Goal: Find specific page/section: Find specific page/section

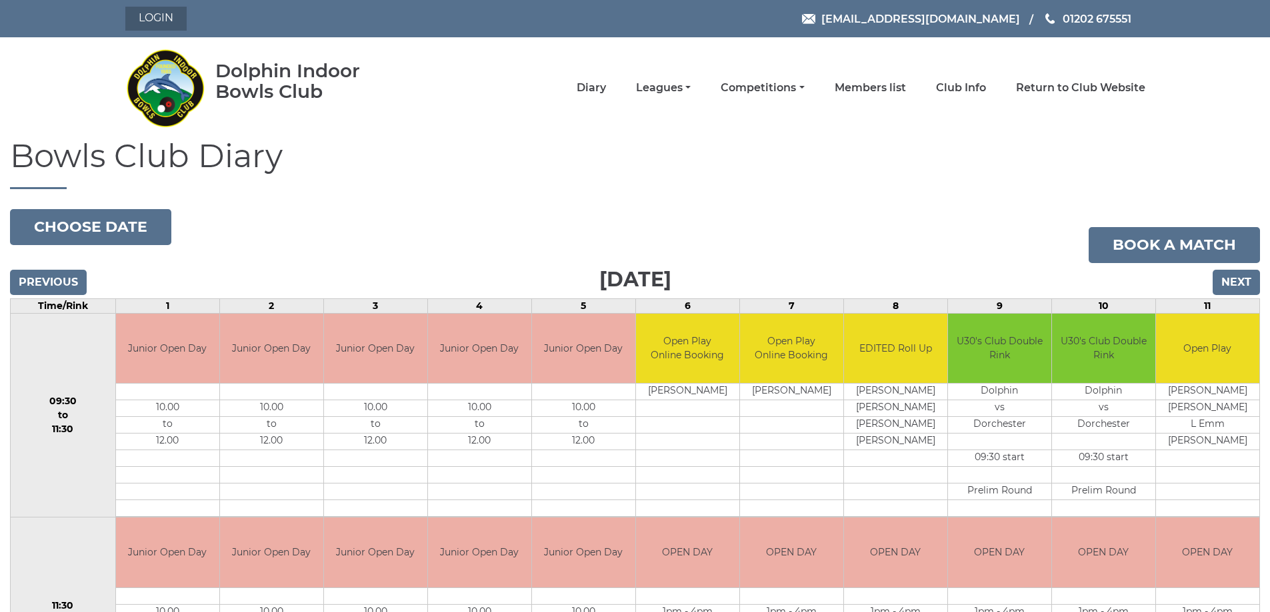
click at [143, 17] on link "Login" at bounding box center [155, 19] width 61 height 24
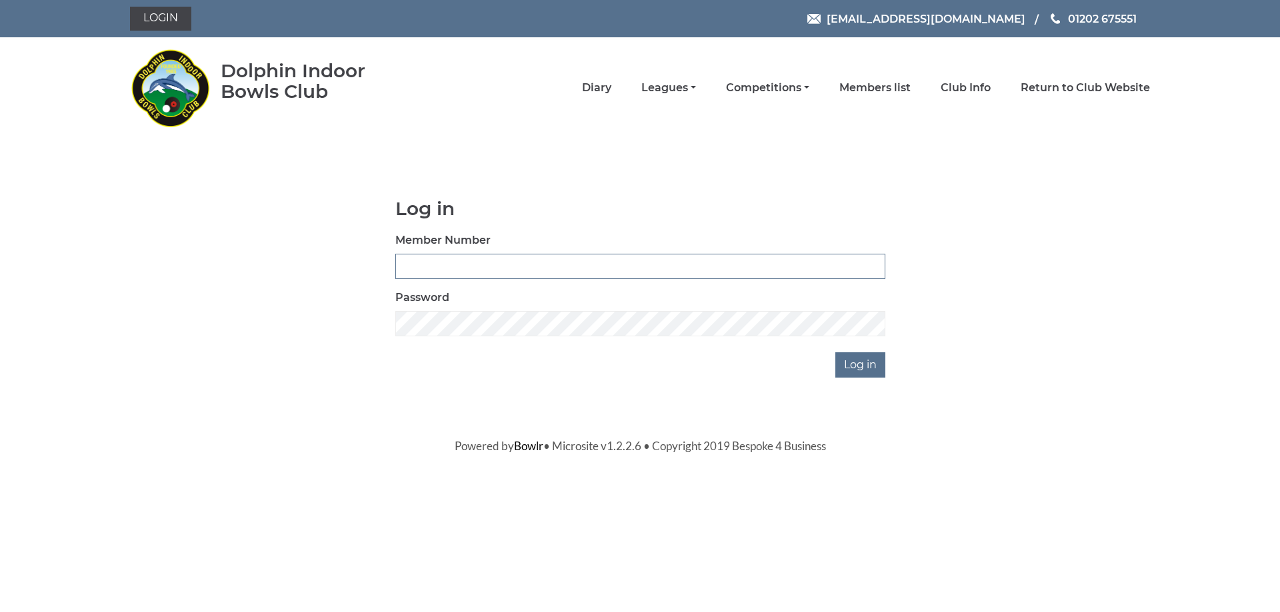
click at [422, 277] on input "Member Number" at bounding box center [640, 266] width 490 height 25
type input "2501"
click at [835, 353] on input "Log in" at bounding box center [860, 365] width 50 height 25
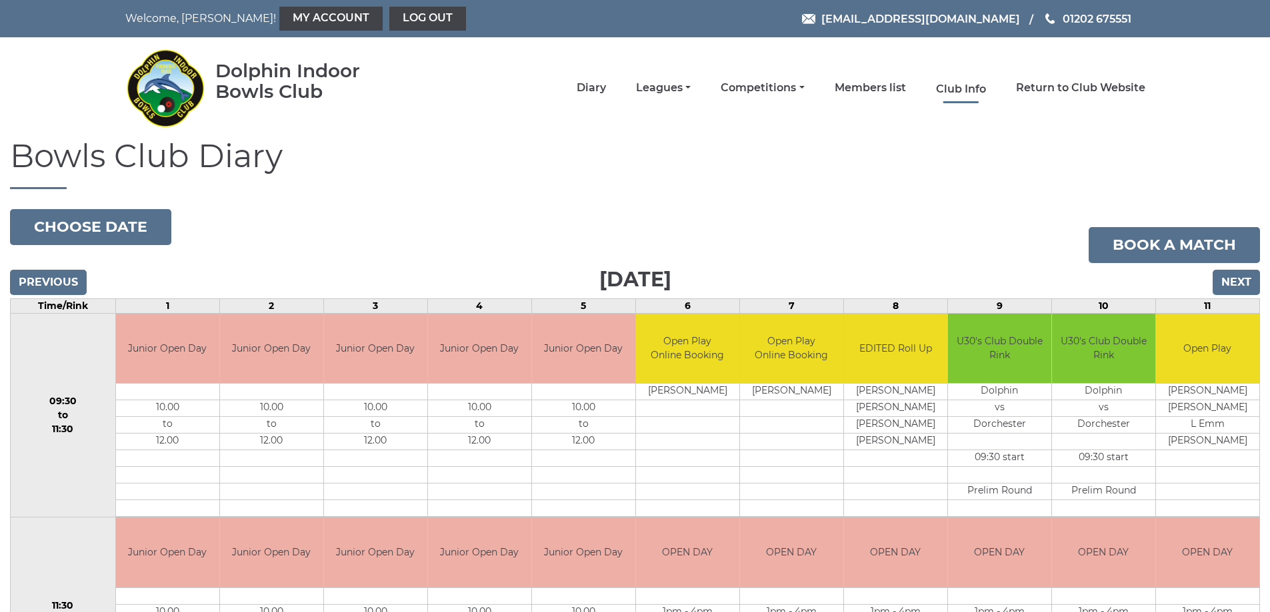
click at [958, 89] on link "Club Info" at bounding box center [961, 89] width 50 height 15
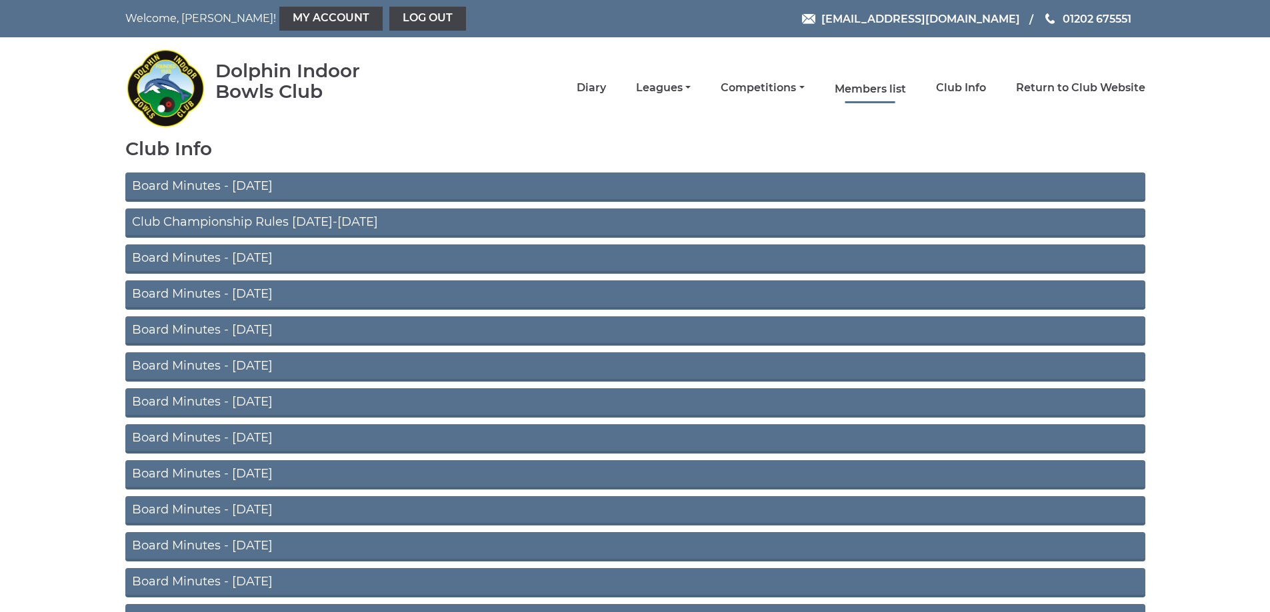
click at [864, 91] on link "Members list" at bounding box center [869, 89] width 71 height 15
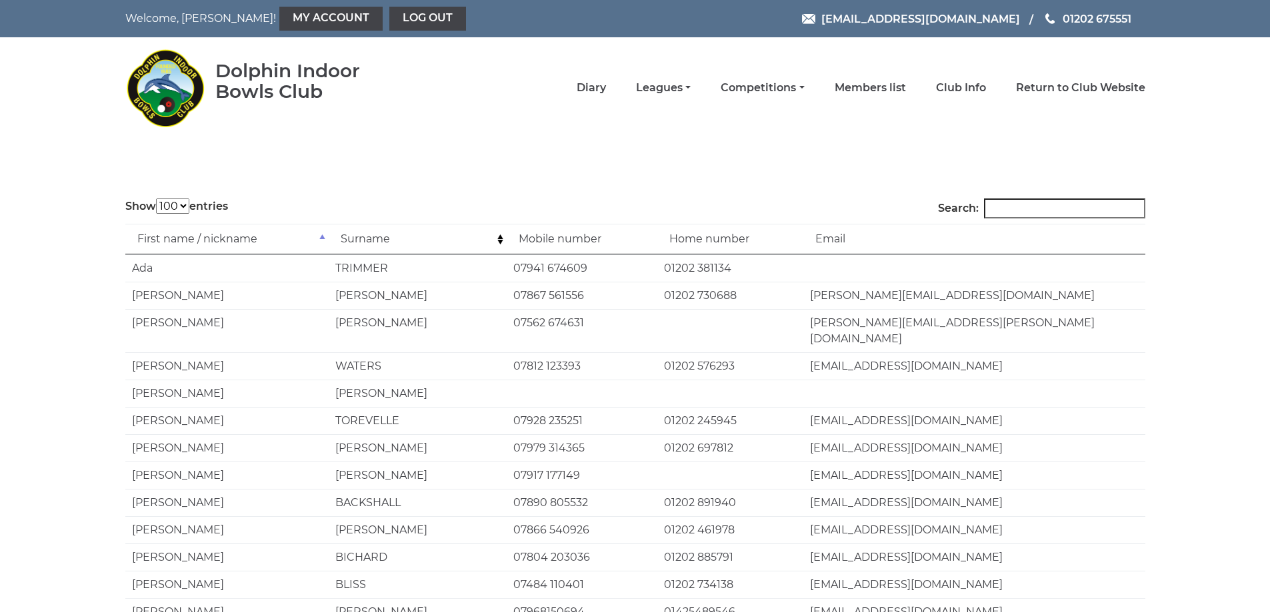
select select "100"
click at [767, 86] on link "Competitions" at bounding box center [761, 89] width 83 height 15
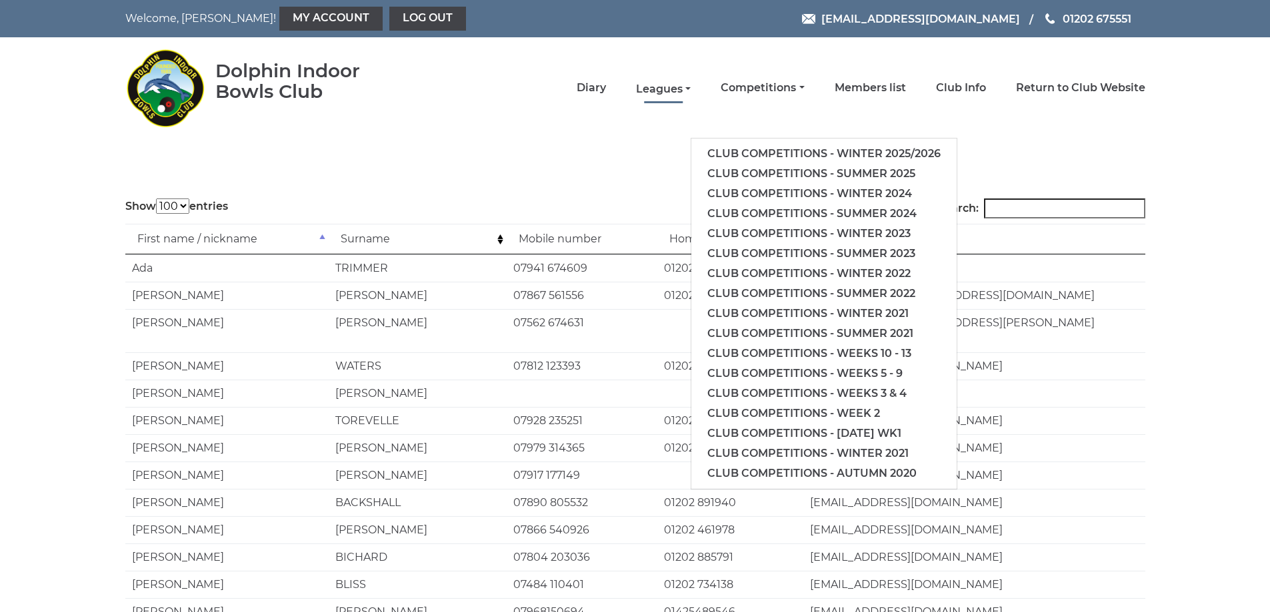
click at [670, 91] on link "Leagues" at bounding box center [663, 89] width 55 height 15
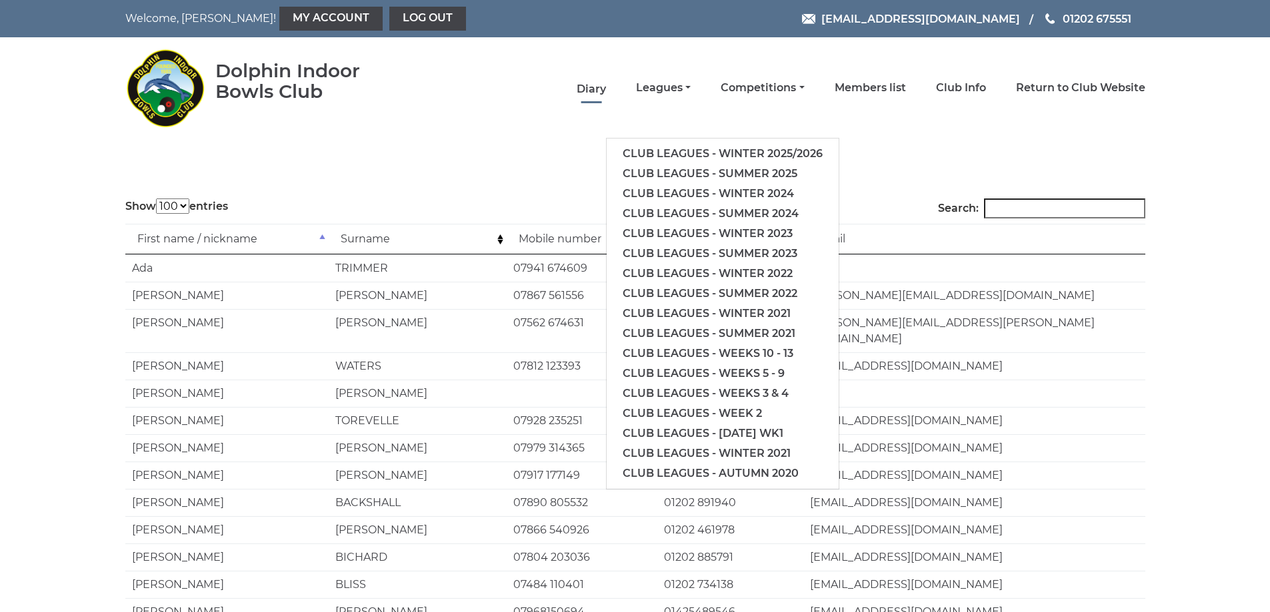
click at [585, 86] on link "Diary" at bounding box center [590, 89] width 29 height 15
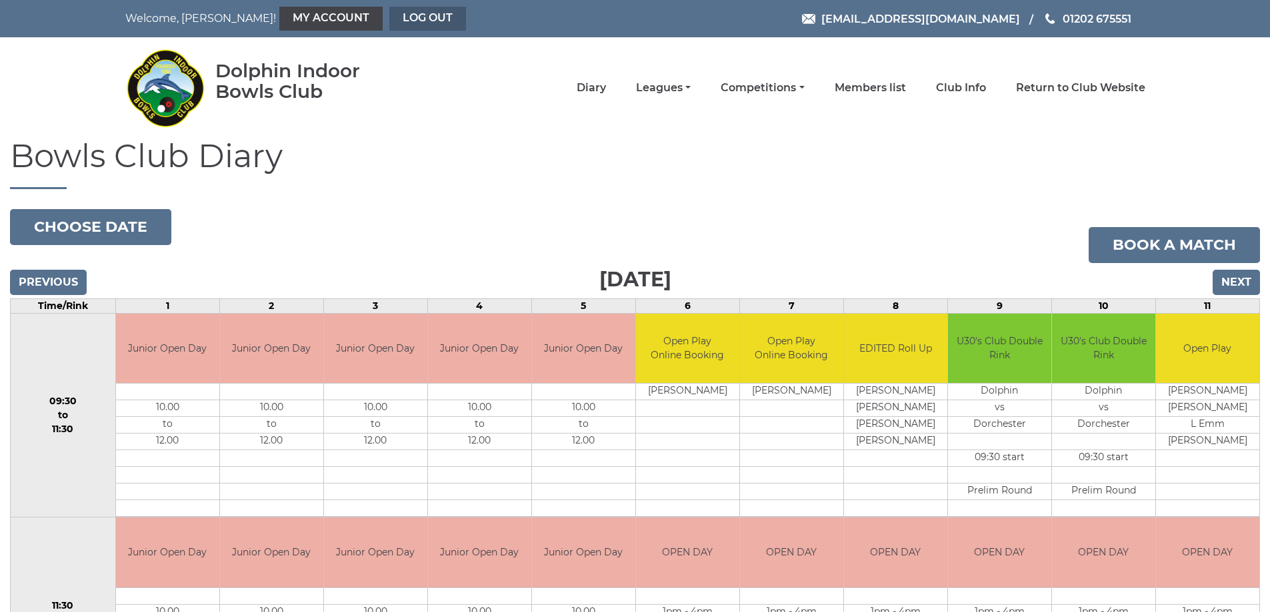
click at [389, 21] on link "Log out" at bounding box center [427, 19] width 77 height 24
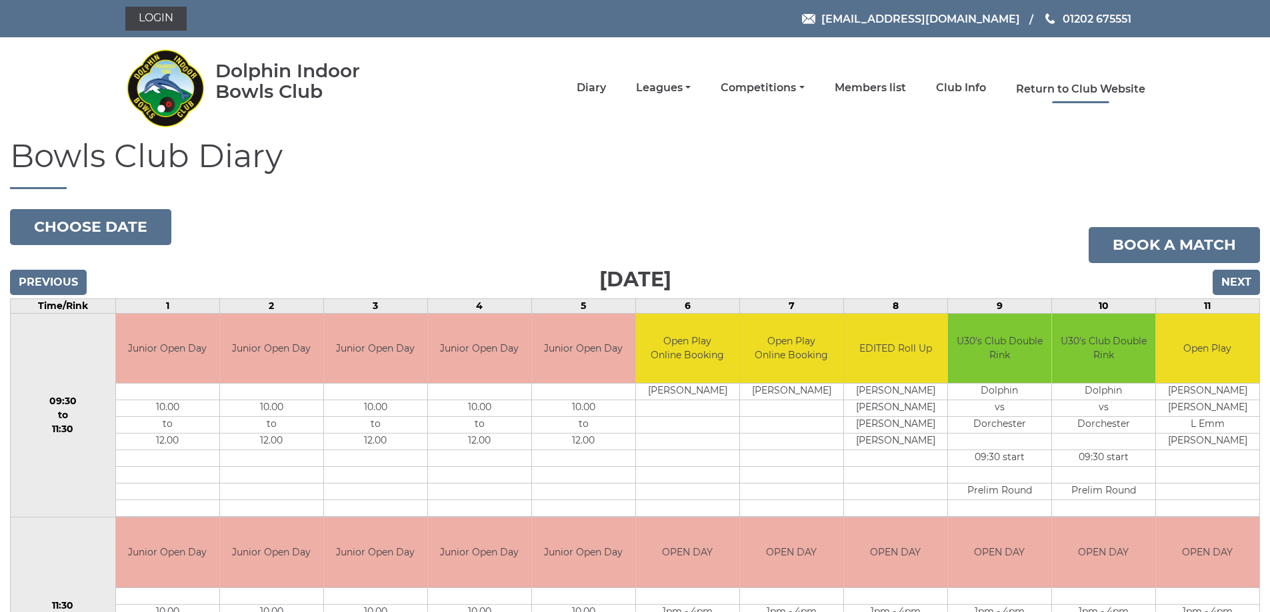
click at [1022, 92] on link "Return to Club Website" at bounding box center [1080, 89] width 129 height 15
